Goal: Submit feedback/report problem

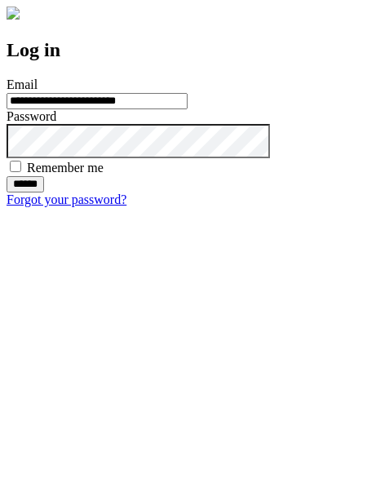
click at [44, 193] on input "******" at bounding box center [26, 184] width 38 height 16
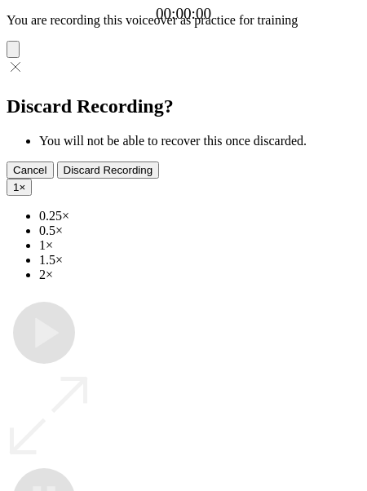
type input "**********"
